Goal: Use online tool/utility

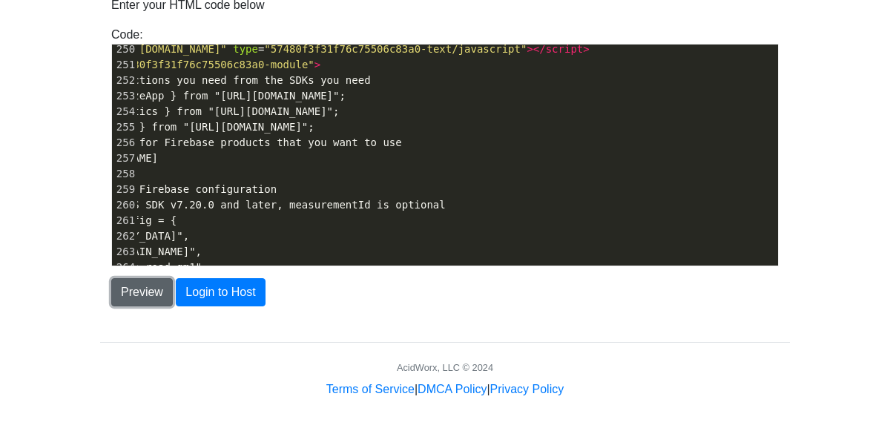
click at [139, 302] on button "Preview" at bounding box center [142, 292] width 62 height 28
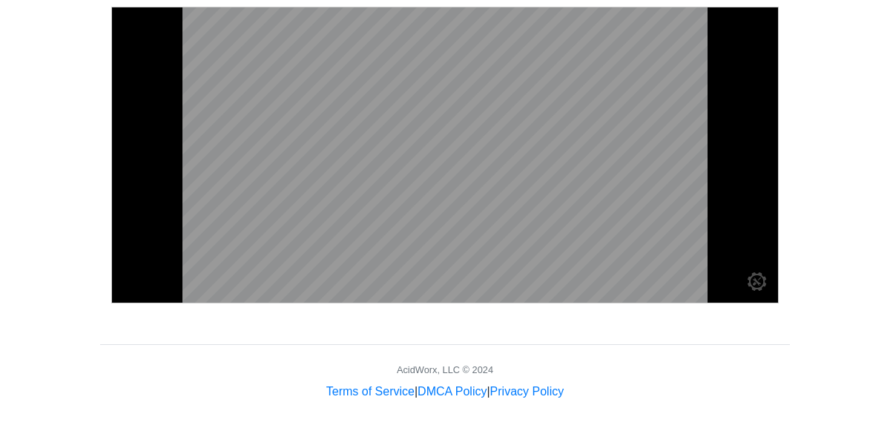
scroll to position [449, 0]
